Goal: Information Seeking & Learning: Learn about a topic

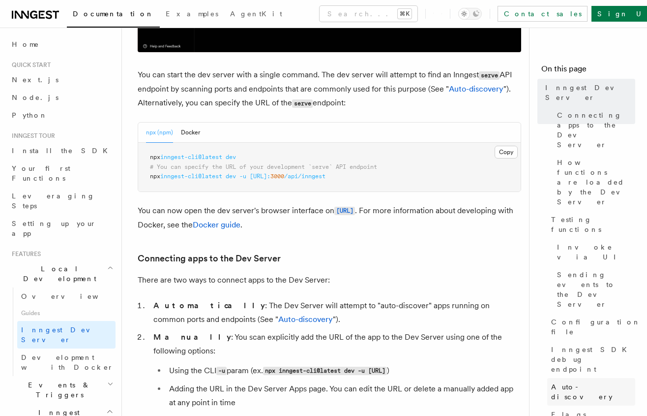
scroll to position [370, 0]
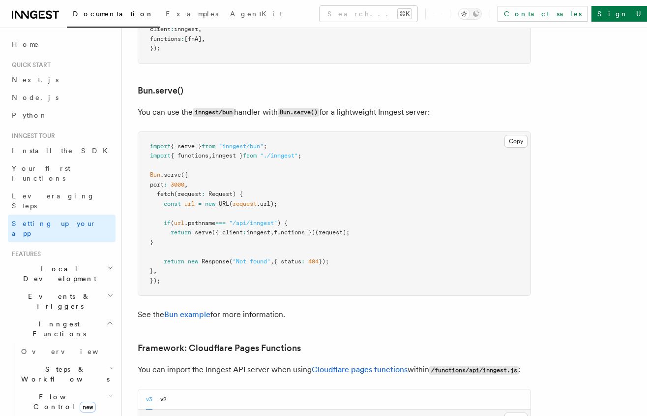
scroll to position [1231, 0]
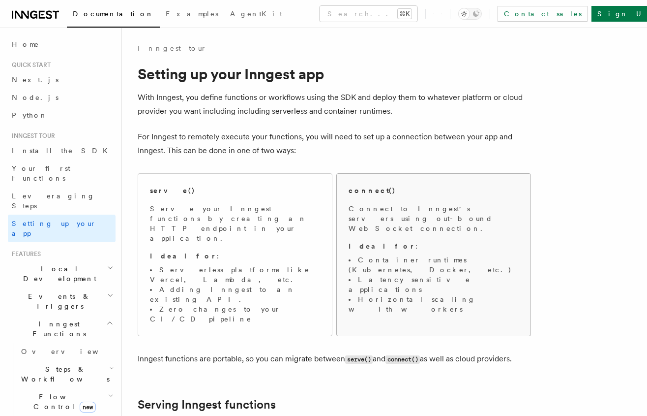
click at [415, 274] on li "Latency sensitive applications" at bounding box center [434, 284] width 170 height 20
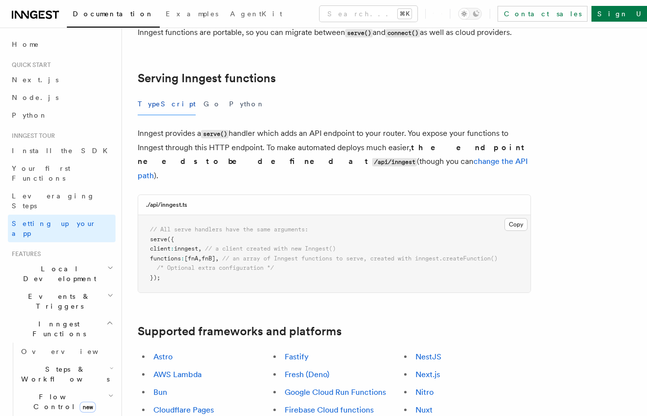
scroll to position [439, 0]
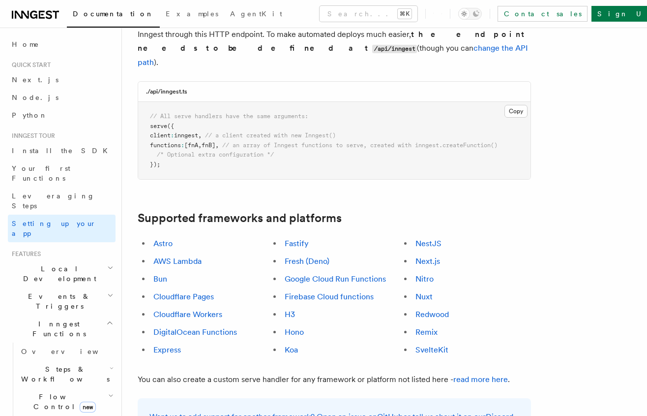
click at [437, 256] on link "Next.js" at bounding box center [428, 260] width 25 height 9
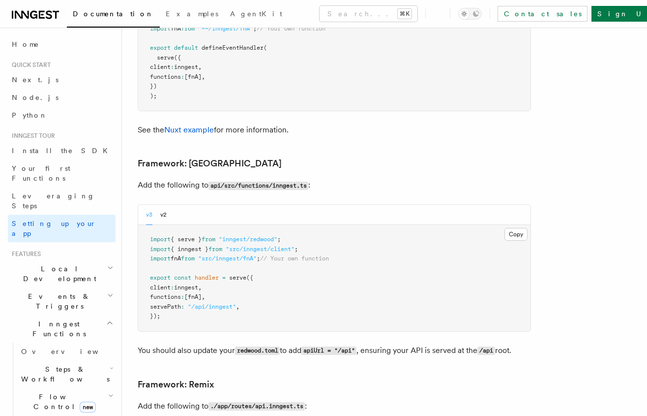
scroll to position [6936, 0]
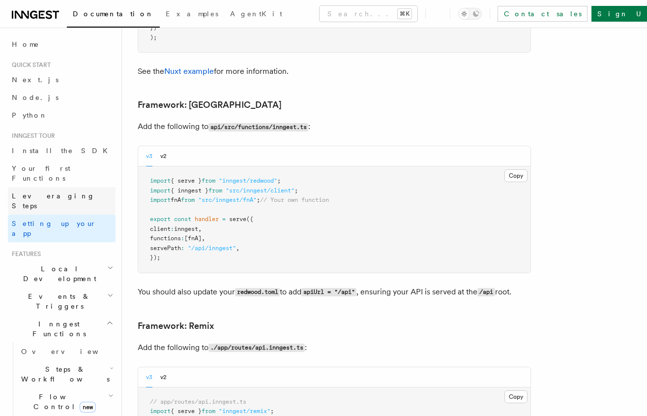
click at [72, 188] on link "Leveraging Steps" at bounding box center [62, 201] width 108 height 28
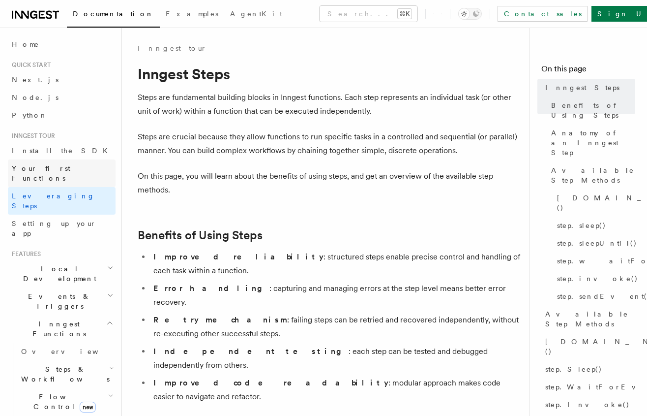
click at [56, 171] on span "Your first Functions" at bounding box center [41, 173] width 59 height 18
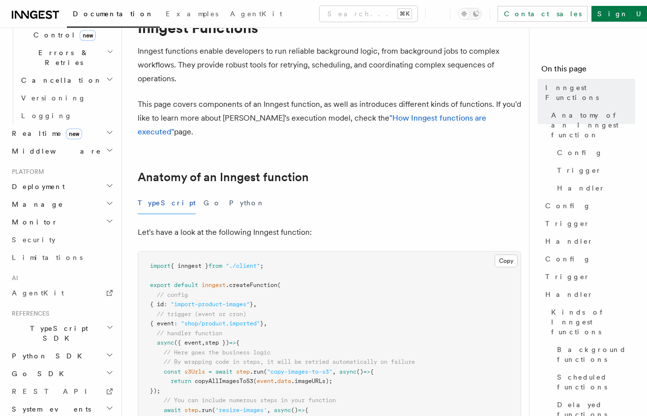
scroll to position [55, 0]
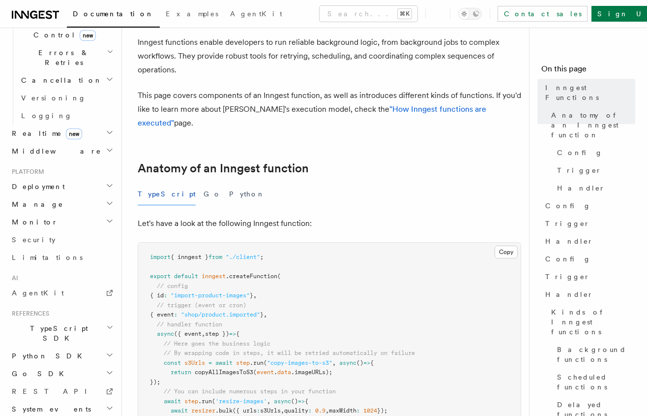
click at [64, 319] on h2 "TypeScript SDK" at bounding box center [62, 333] width 108 height 28
click at [56, 369] on span "Create the client" at bounding box center [51, 378] width 60 height 18
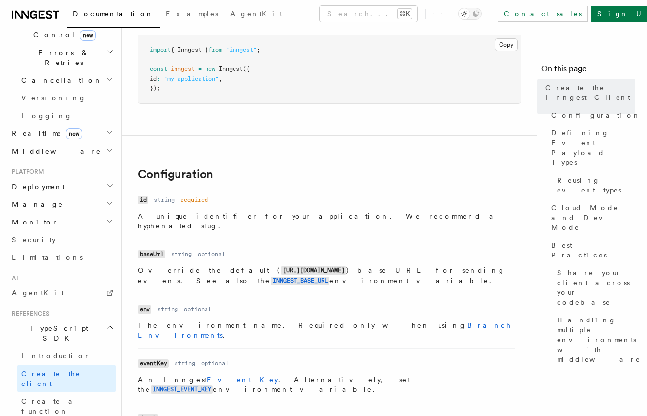
scroll to position [127, 0]
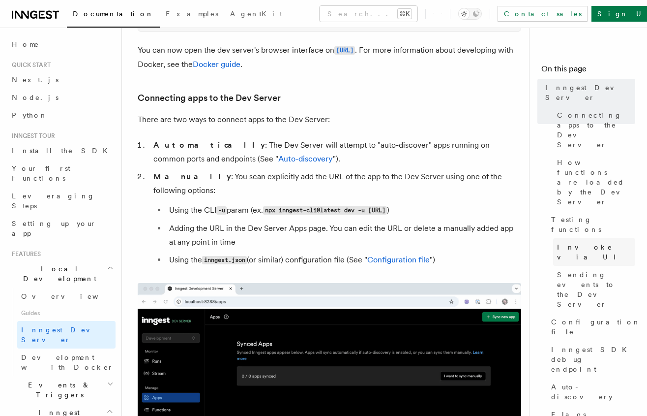
scroll to position [575, 0]
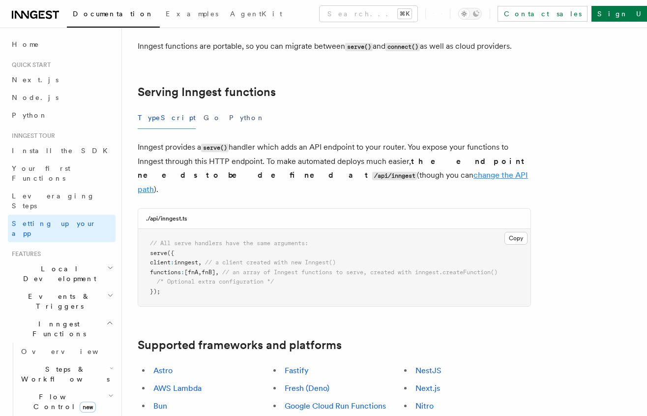
scroll to position [318, 0]
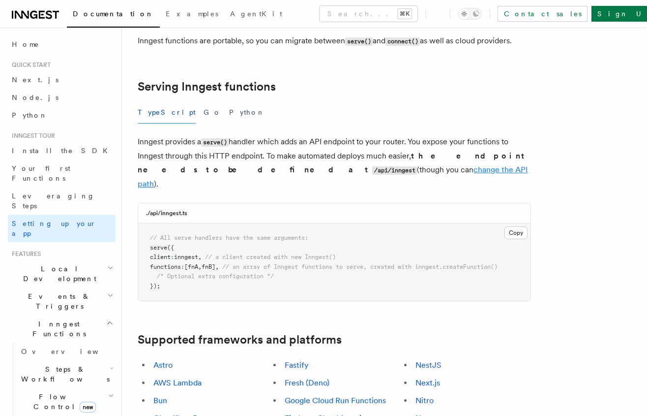
click at [287, 165] on link "change the API path" at bounding box center [333, 177] width 391 height 24
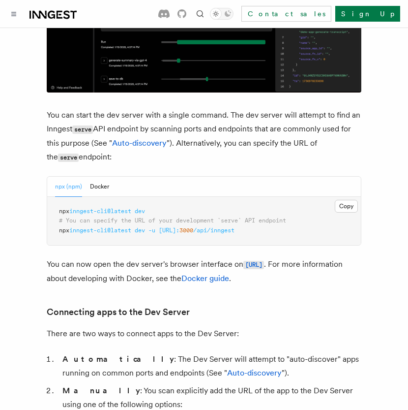
scroll to position [306, 0]
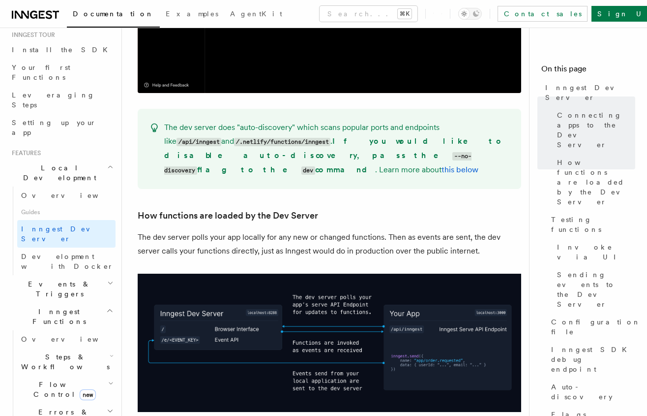
scroll to position [128, 0]
